Goal: Navigation & Orientation: Find specific page/section

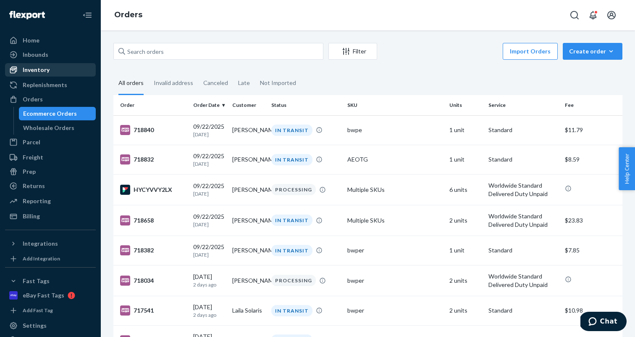
click at [65, 68] on div "Inventory" at bounding box center [50, 70] width 89 height 12
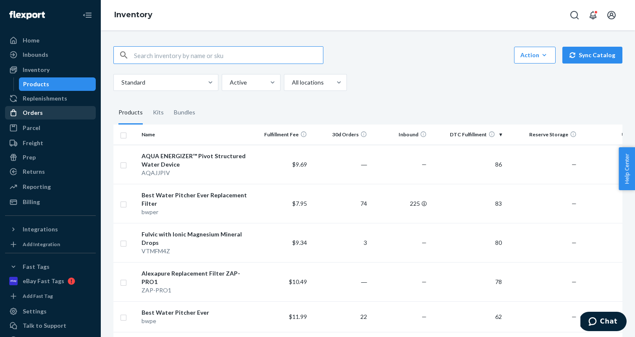
click at [62, 108] on div "Orders" at bounding box center [50, 113] width 89 height 12
